Goal: Transaction & Acquisition: Purchase product/service

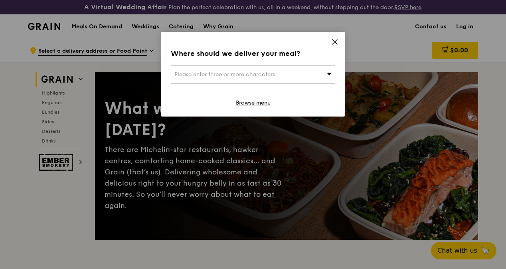
click at [334, 41] on icon at bounding box center [334, 42] width 5 height 5
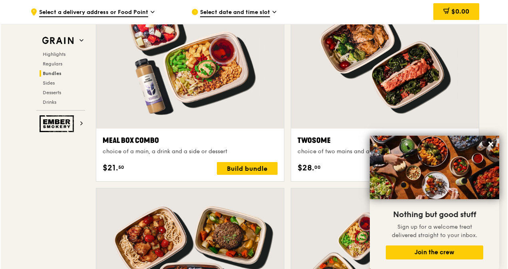
scroll to position [1229, 0]
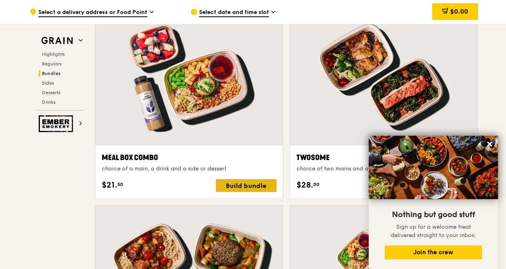
click at [227, 190] on div "Build bundle" at bounding box center [246, 185] width 61 height 13
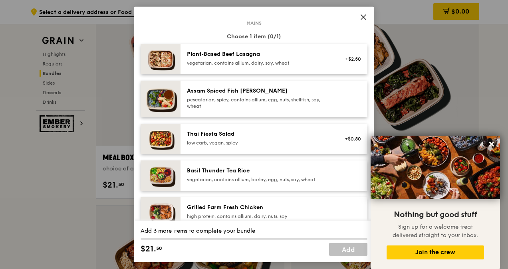
scroll to position [40, 0]
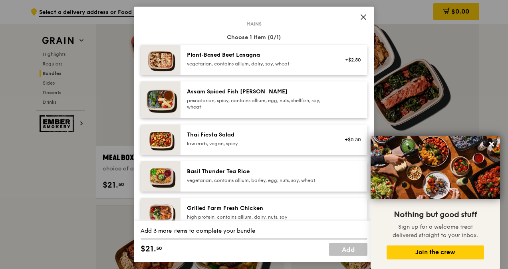
click at [156, 98] on img at bounding box center [160, 99] width 40 height 37
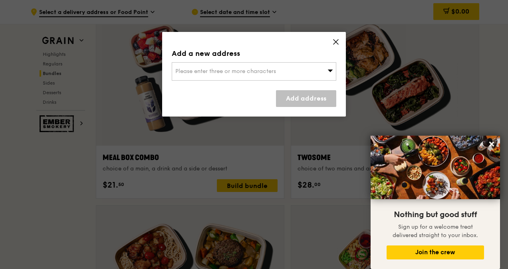
scroll to position [1229, 0]
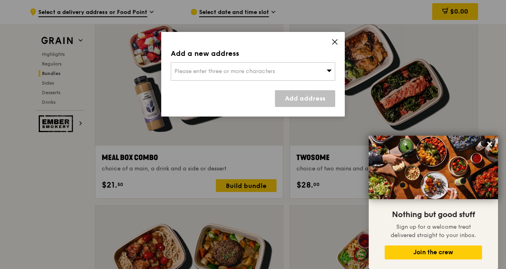
click at [338, 42] on icon at bounding box center [334, 41] width 7 height 7
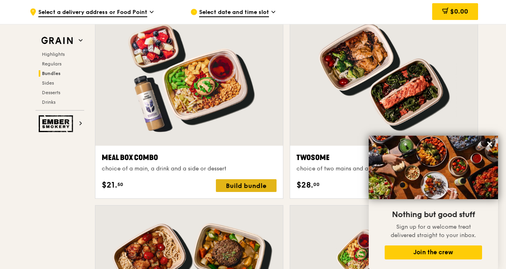
click at [232, 190] on div "Build bundle" at bounding box center [246, 185] width 61 height 13
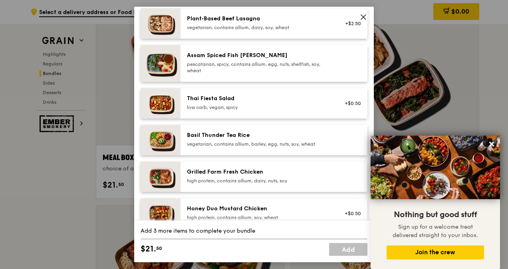
scroll to position [80, 0]
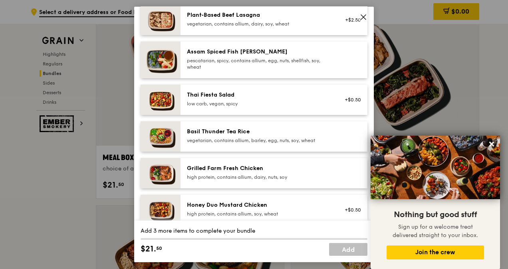
click at [251, 168] on div "Grilled Farm Fresh Chicken" at bounding box center [258, 168] width 143 height 8
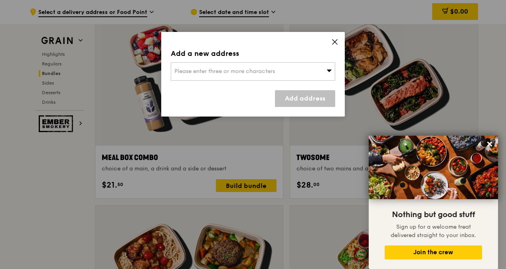
click at [289, 72] on div "Please enter three or more characters" at bounding box center [253, 71] width 164 height 18
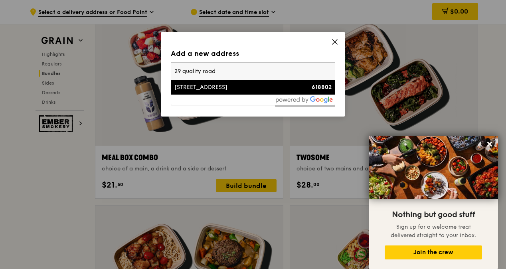
type input "29 quality road"
click at [214, 85] on div "[STREET_ADDRESS]" at bounding box center [233, 87] width 118 height 8
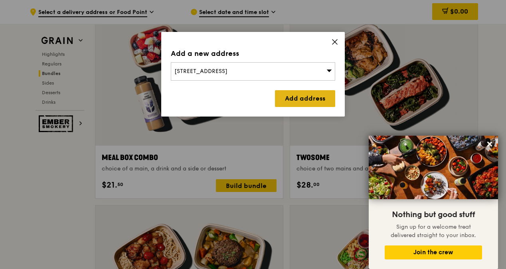
click at [290, 101] on link "Add address" at bounding box center [305, 98] width 60 height 17
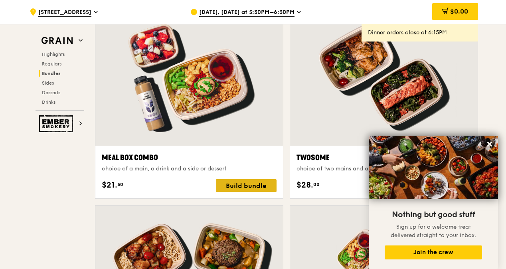
click at [243, 192] on div "Build bundle" at bounding box center [246, 185] width 61 height 13
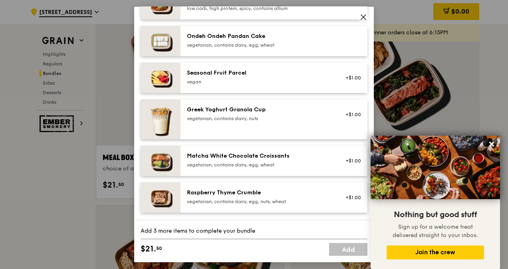
scroll to position [718, 0]
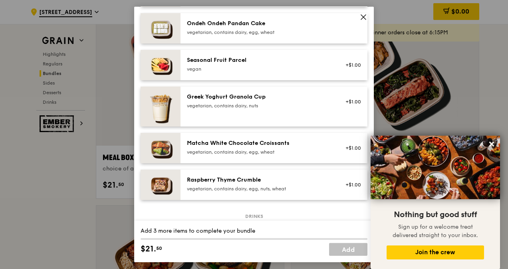
click at [363, 18] on icon at bounding box center [363, 17] width 7 height 7
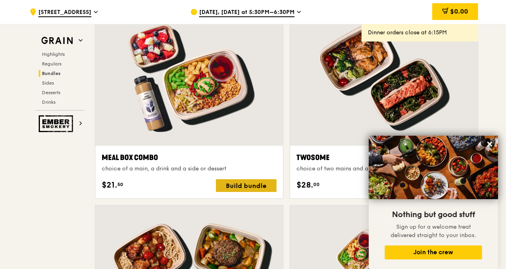
click at [256, 192] on div "Build bundle" at bounding box center [246, 185] width 61 height 13
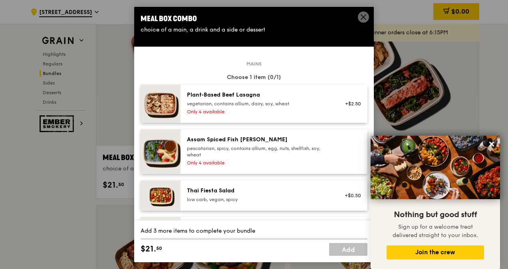
click at [205, 103] on div "vegetarian, contains allium, dairy, soy, wheat" at bounding box center [258, 104] width 143 height 6
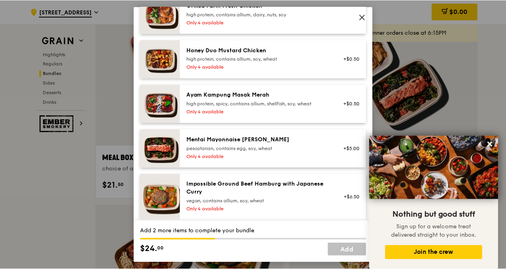
scroll to position [227, 0]
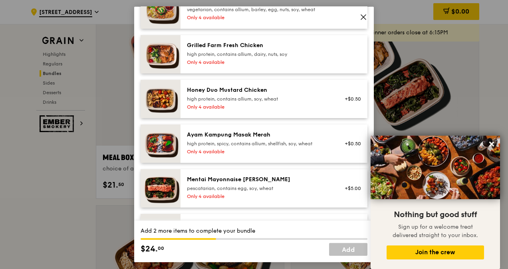
click at [159, 93] on img at bounding box center [160, 99] width 40 height 38
click at [239, 89] on div "Honey Duo Mustard Chicken" at bounding box center [258, 90] width 143 height 8
click at [226, 93] on div "Honey Duo Mustard Chicken" at bounding box center [258, 90] width 143 height 8
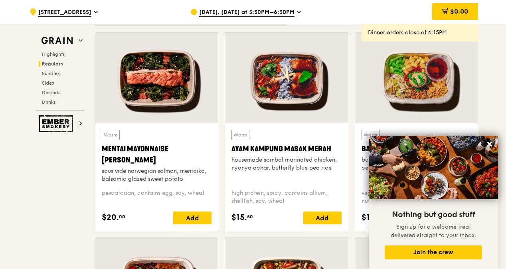
scroll to position [710, 0]
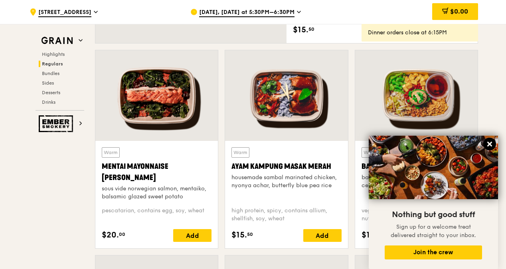
click at [488, 143] on icon at bounding box center [489, 144] width 5 height 5
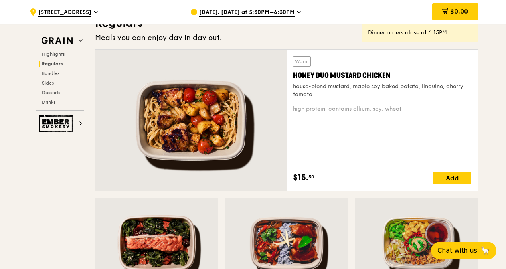
scroll to position [551, 0]
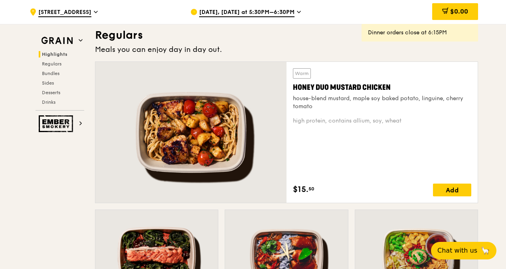
click at [155, 20] on div ".cls-1 { fill: none; stroke: #fff; stroke-linecap: round; stroke-linejoin: roun…" at bounding box center [104, 12] width 148 height 24
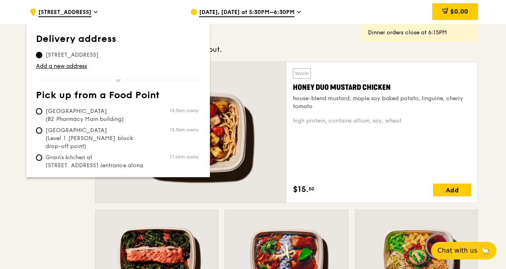
drag, startPoint x: 292, startPoint y: 92, endPoint x: 389, endPoint y: 90, distance: 97.0
click at [389, 90] on div "Warm Honey Duo Mustard Chicken house-blend mustard, maple soy baked potato, lin…" at bounding box center [381, 132] width 191 height 141
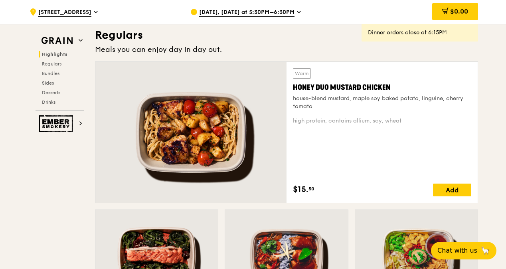
copy div "Honey Duo Mustard Chicken"
click at [51, 74] on span "Bundles" at bounding box center [51, 74] width 19 height 6
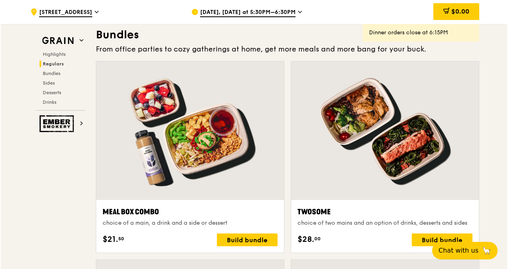
scroll to position [1176, 0]
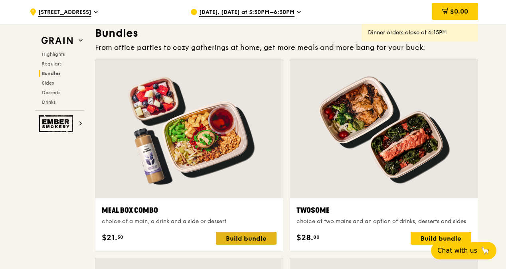
click at [239, 242] on div "Build bundle" at bounding box center [246, 238] width 61 height 13
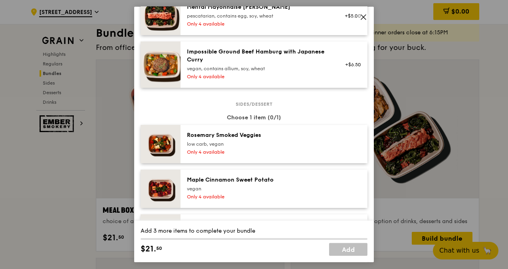
scroll to position [439, 0]
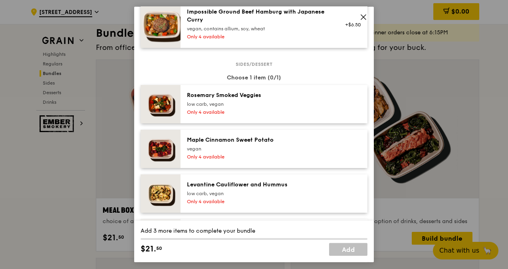
drag, startPoint x: 183, startPoint y: 95, endPoint x: 261, endPoint y: 97, distance: 78.2
click at [261, 97] on div "[PERSON_NAME] Smoked Veggies low carb, vegan Only 4 available" at bounding box center [258, 104] width 153 height 26
drag, startPoint x: 263, startPoint y: 95, endPoint x: 186, endPoint y: 97, distance: 77.8
click at [186, 97] on div "[PERSON_NAME] Smoked Veggies low carb, vegan Only 4 available" at bounding box center [258, 104] width 153 height 26
drag, startPoint x: 188, startPoint y: 91, endPoint x: 266, endPoint y: 93, distance: 78.2
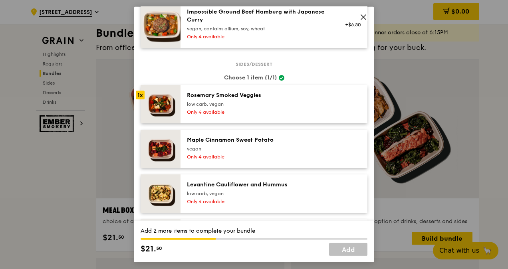
click at [267, 93] on div "Rosemary Smoked Veggies" at bounding box center [258, 95] width 143 height 8
click at [174, 96] on img at bounding box center [160, 104] width 40 height 38
drag, startPoint x: 184, startPoint y: 91, endPoint x: 282, endPoint y: 93, distance: 97.4
click at [282, 93] on div "[PERSON_NAME] Smoked Veggies low carb, vegan Only 4 available" at bounding box center [258, 104] width 153 height 26
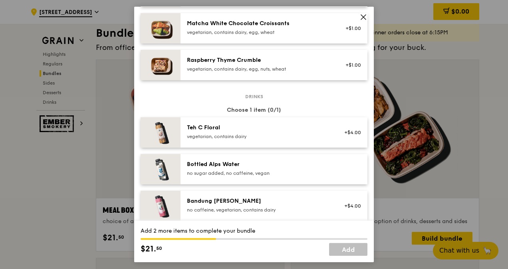
scroll to position [878, 0]
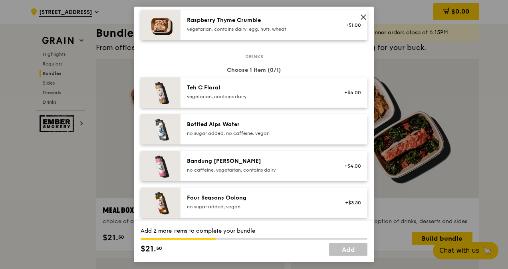
click at [194, 184] on div "Drinks Choose 1 item (0/1) Teh C Floral vegetarian, contains dairy +$4.00 Bottl…" at bounding box center [253, 228] width 227 height 345
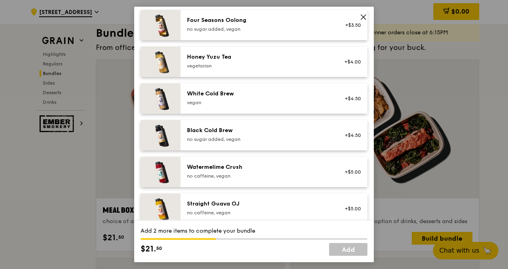
scroll to position [1065, 0]
